Goal: Navigation & Orientation: Find specific page/section

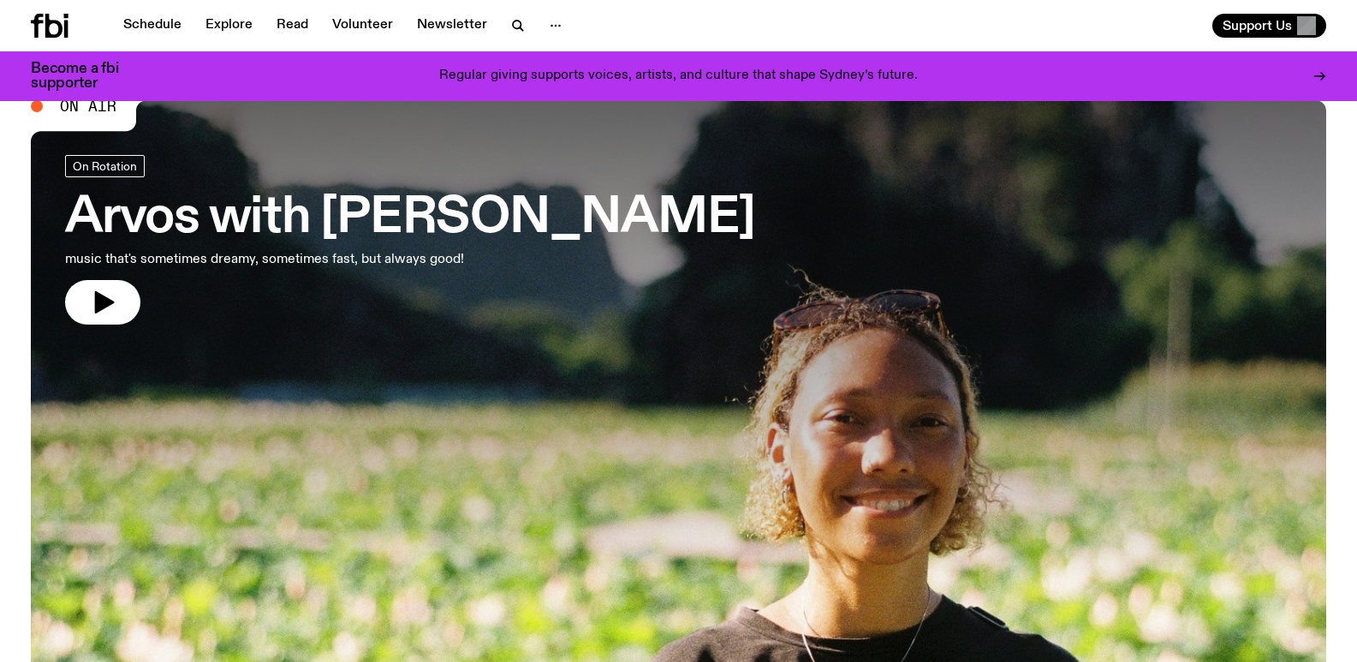
scroll to position [38, 0]
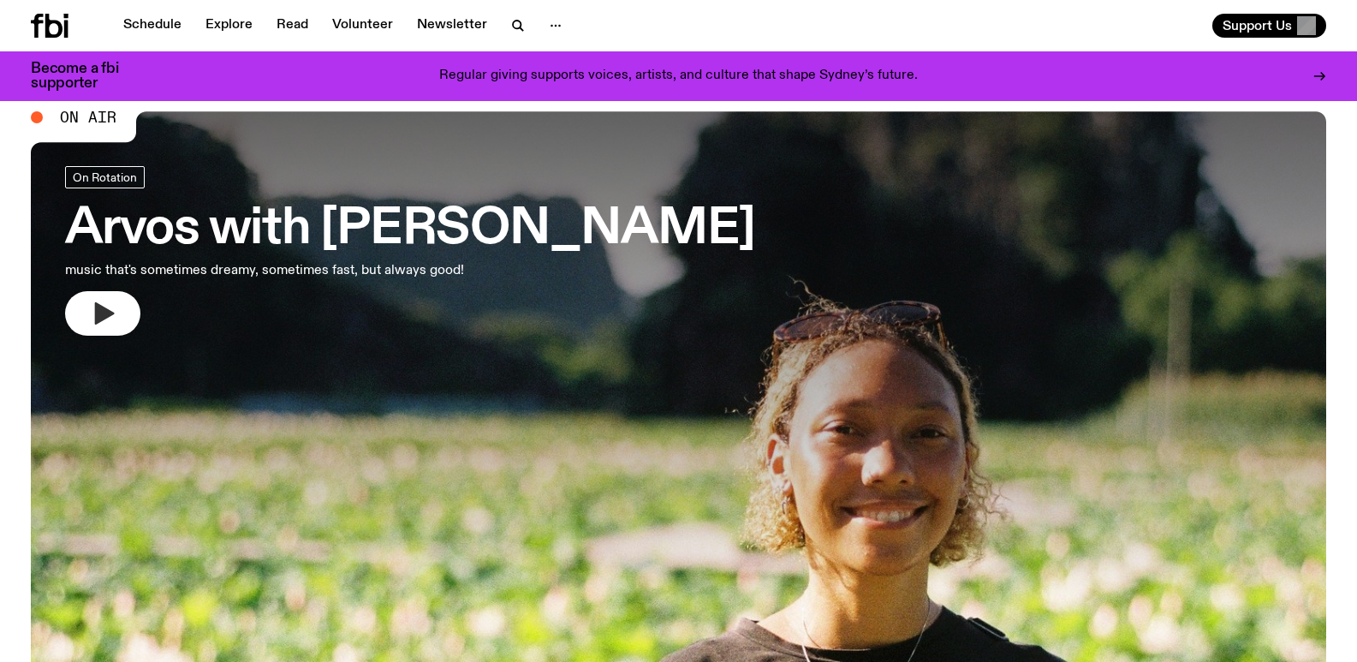
click at [94, 311] on icon "button" at bounding box center [102, 313] width 27 height 27
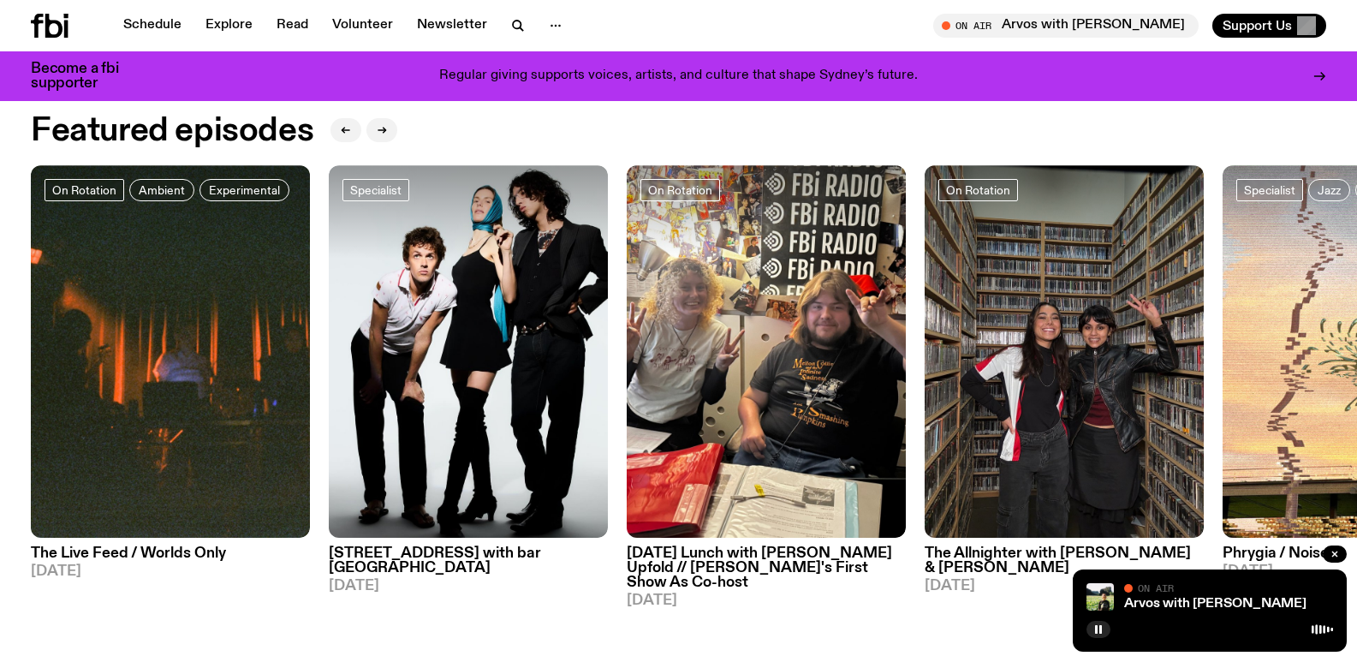
scroll to position [849, 0]
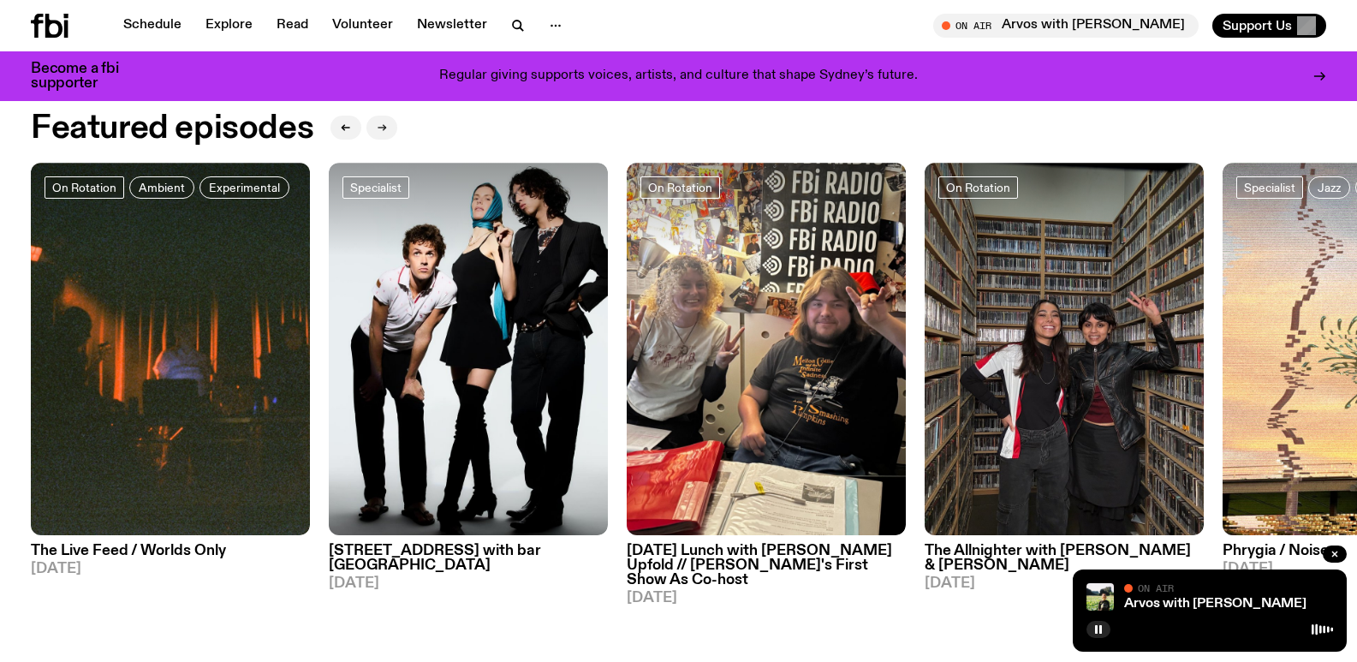
click at [381, 132] on icon "button" at bounding box center [382, 127] width 10 height 10
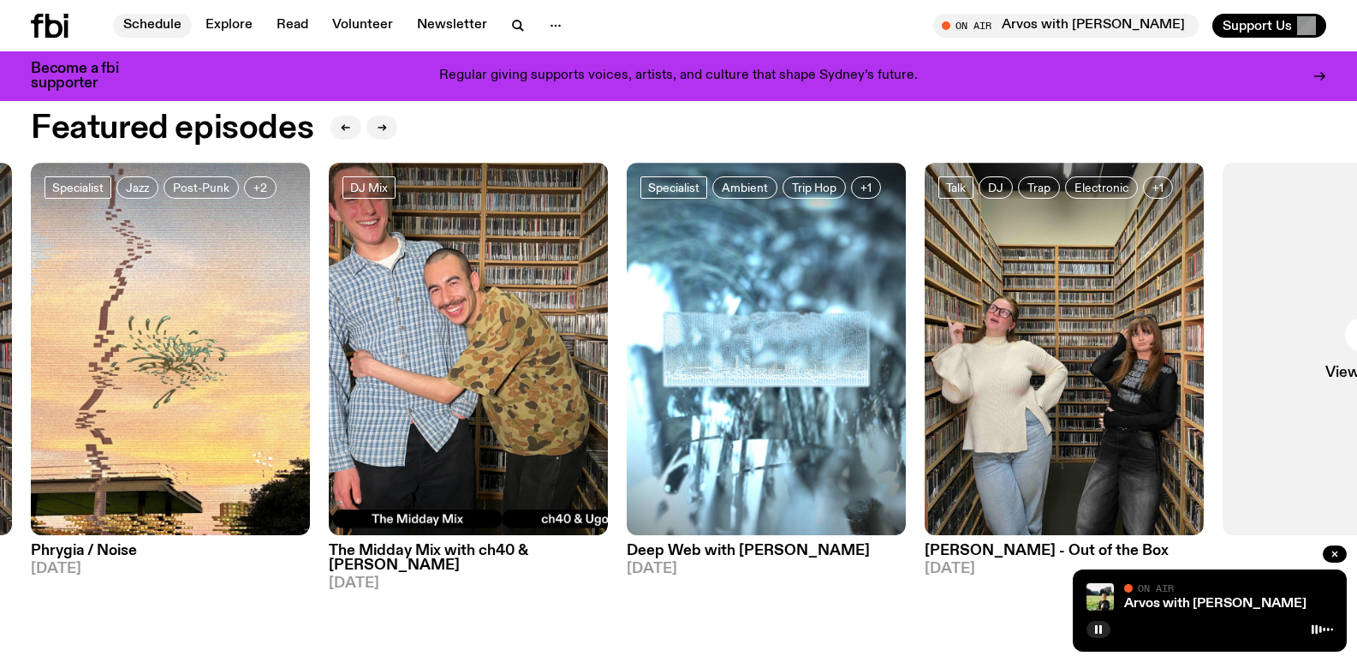
click at [177, 17] on link "Schedule" at bounding box center [152, 26] width 79 height 24
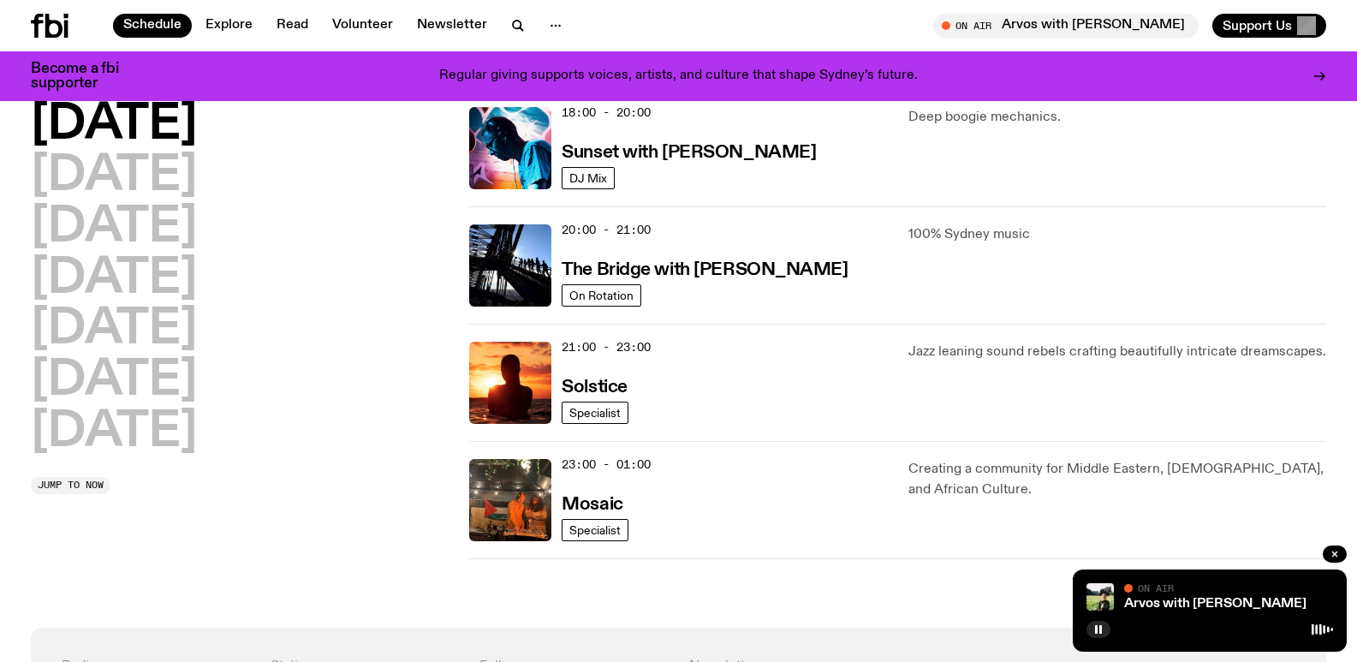
scroll to position [766, 0]
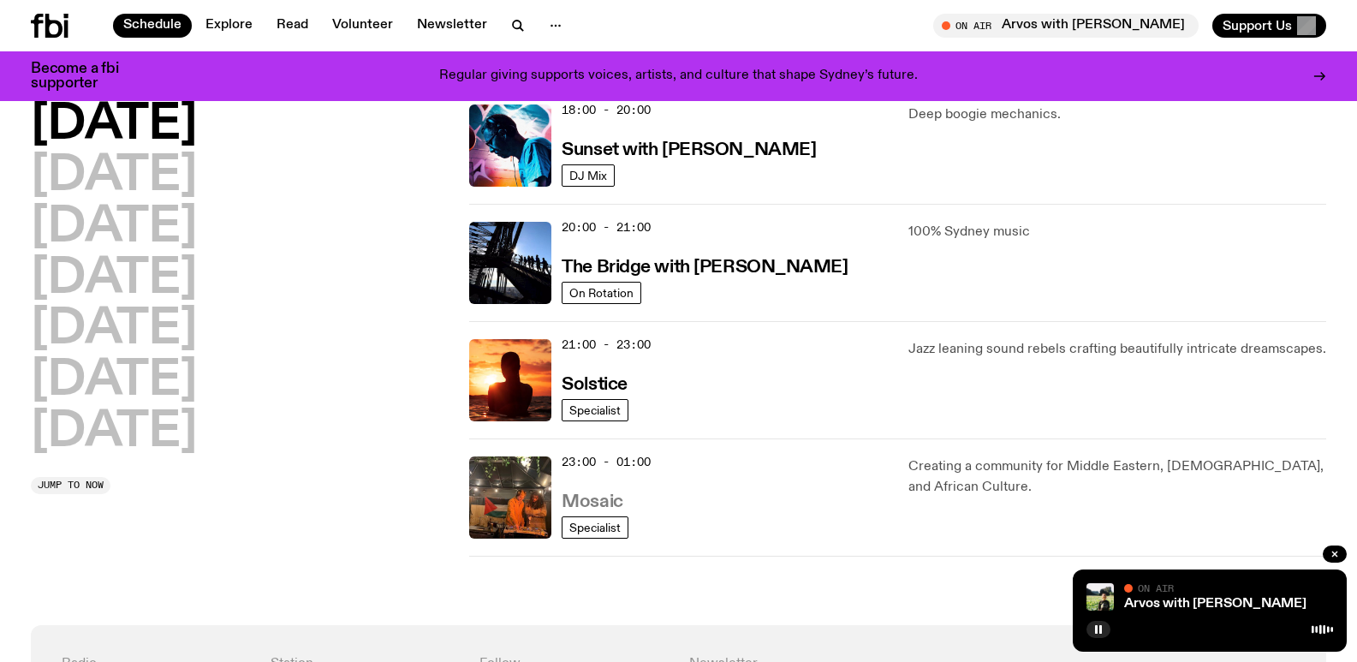
click at [596, 499] on h3 "Mosaic" at bounding box center [592, 502] width 61 height 18
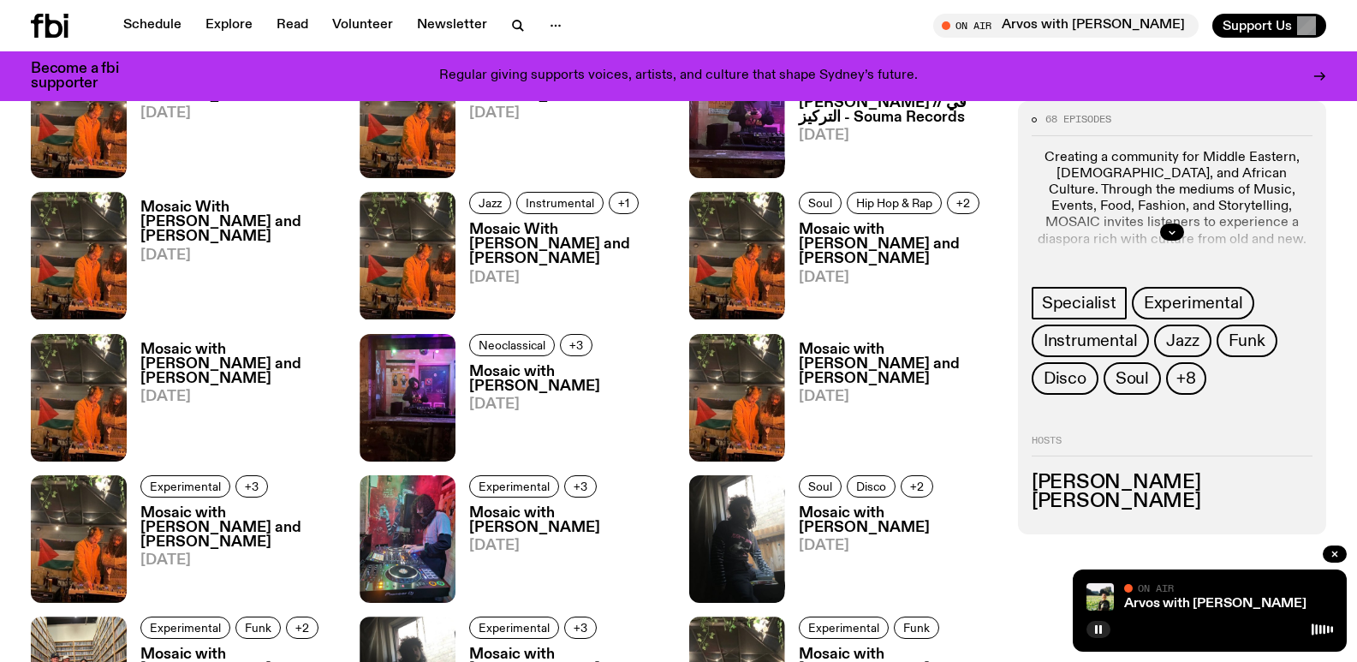
scroll to position [1702, 0]
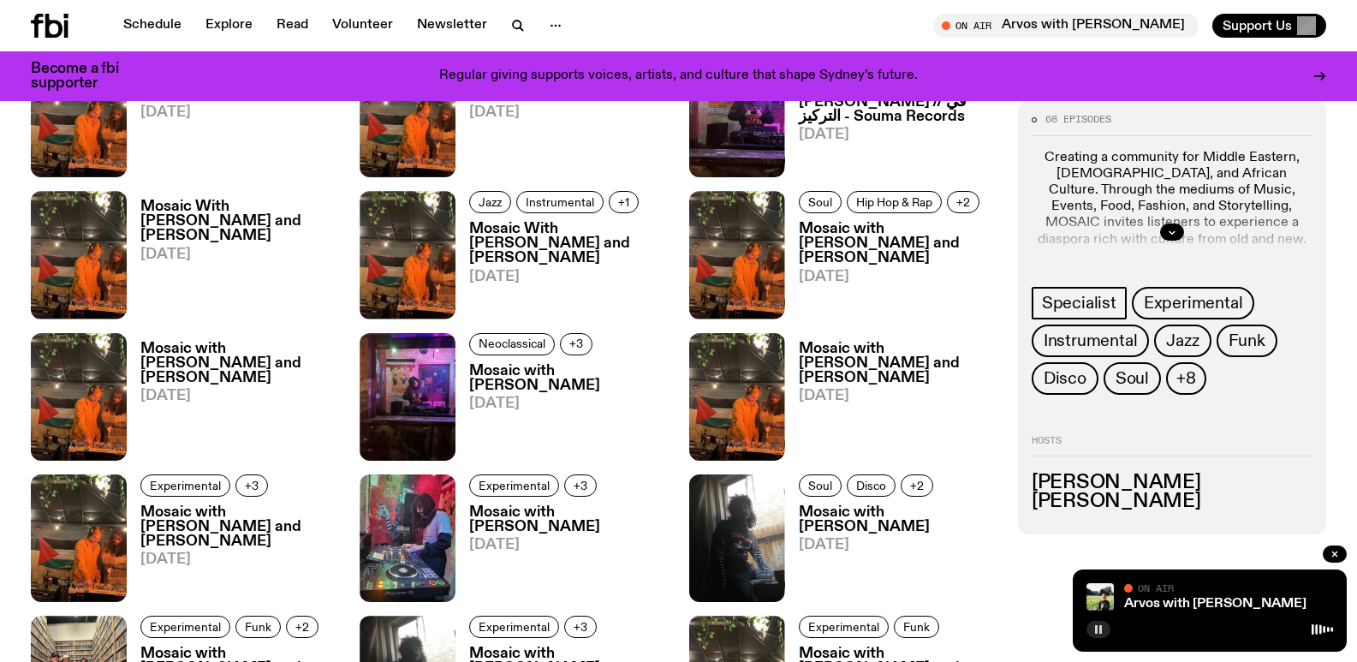
click at [1106, 628] on button "button" at bounding box center [1099, 629] width 24 height 17
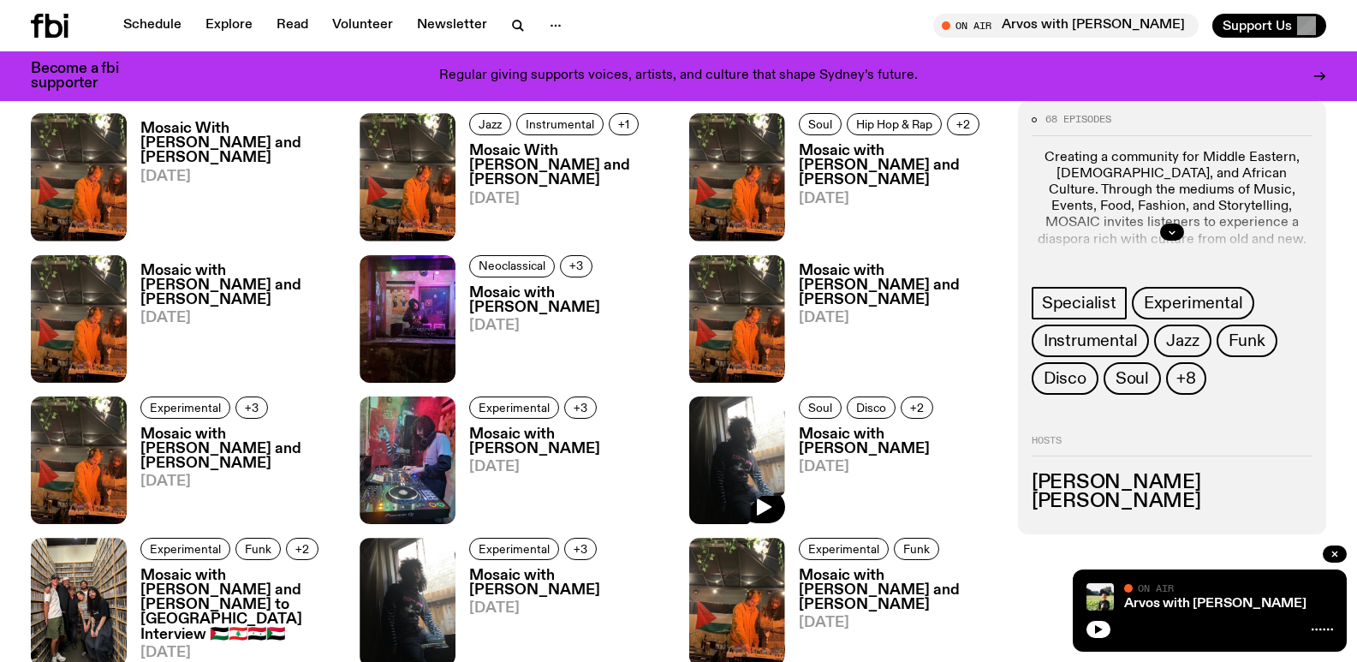
scroll to position [2059, 0]
